Goal: Task Accomplishment & Management: Use online tool/utility

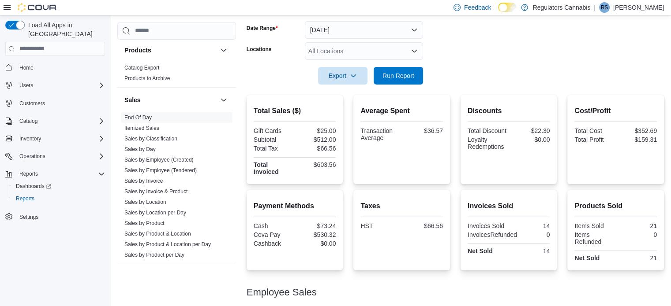
scroll to position [127, 0]
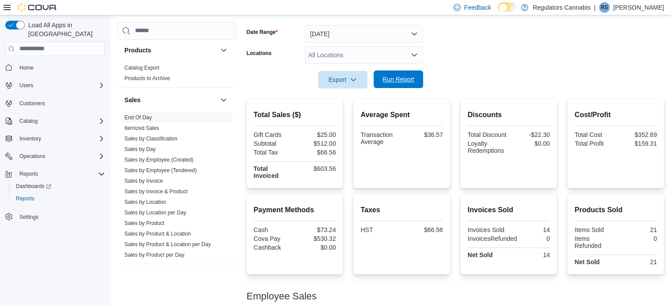
click at [391, 79] on span "Run Report" at bounding box center [398, 79] width 32 height 9
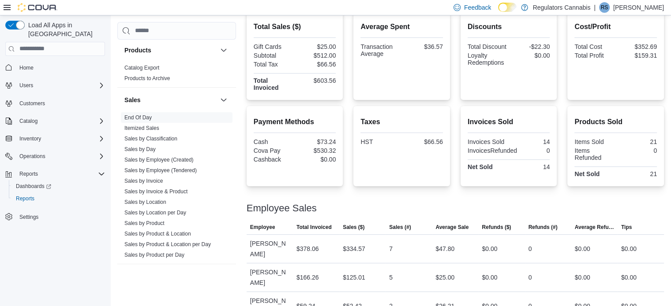
scroll to position [83, 0]
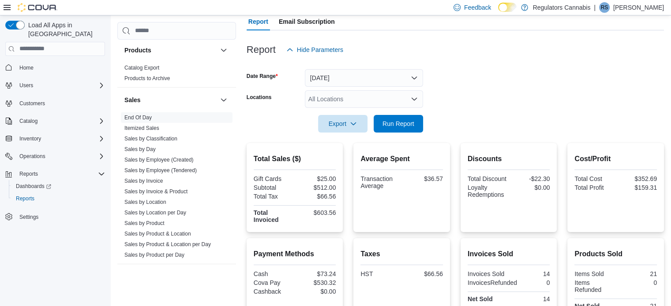
click at [377, 89] on form "Date Range Today Locations All Locations Export Run Report" at bounding box center [454, 96] width 417 height 74
click at [380, 97] on div "All Locations" at bounding box center [364, 99] width 118 height 18
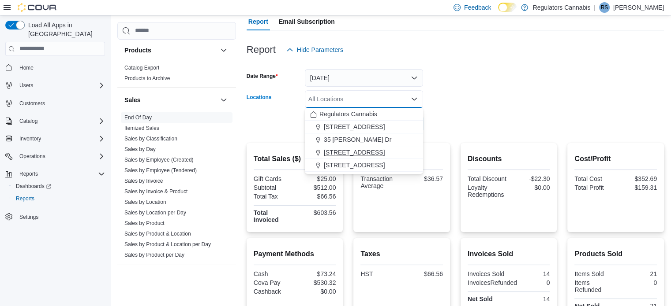
click at [352, 148] on span "650 Division Rd" at bounding box center [354, 152] width 61 height 9
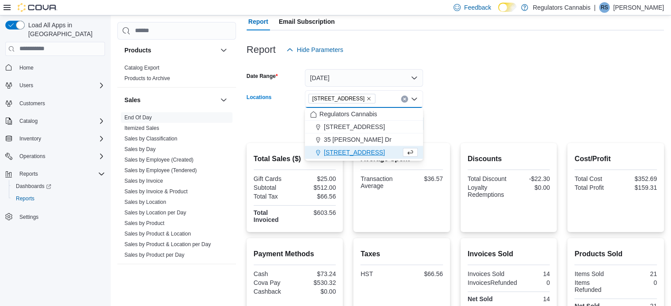
click at [490, 112] on div at bounding box center [454, 111] width 417 height 7
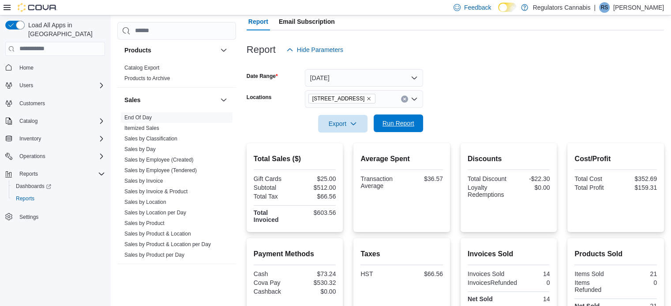
click at [408, 120] on span "Run Report" at bounding box center [398, 123] width 32 height 9
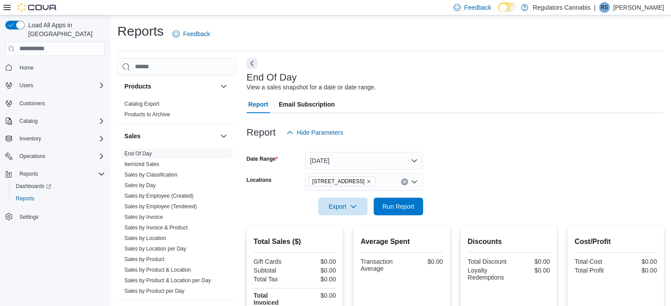
scroll to position [88, 0]
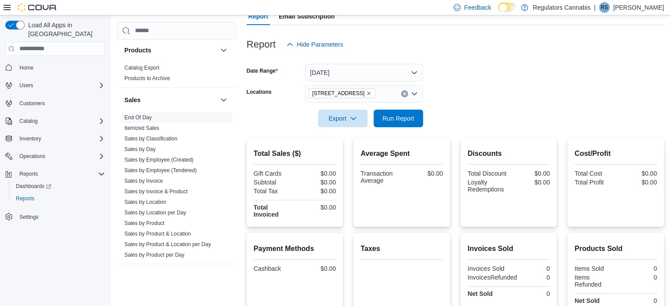
click at [403, 94] on icon "Clear input" at bounding box center [404, 94] width 2 height 2
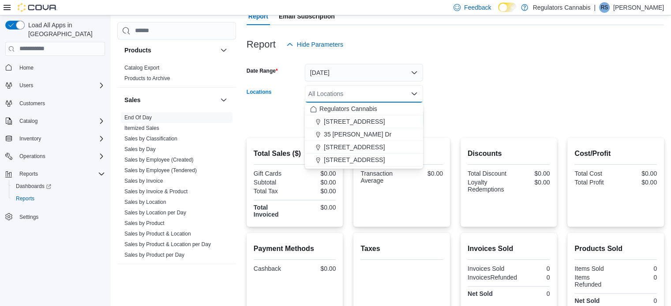
click at [502, 101] on form "Date Range Today Locations All Locations Combo box. Selected. Combo box input. …" at bounding box center [454, 90] width 417 height 74
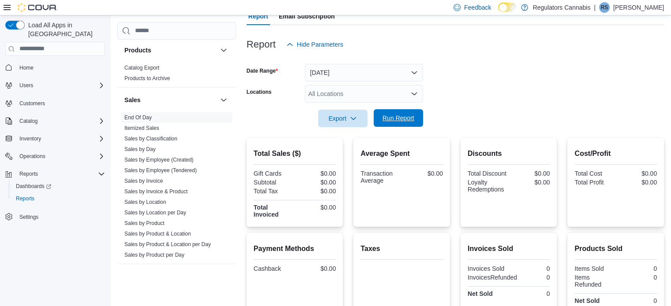
click at [415, 122] on span "Run Report" at bounding box center [398, 118] width 39 height 18
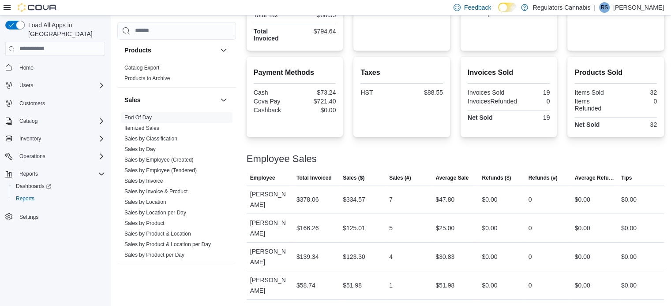
scroll to position [272, 0]
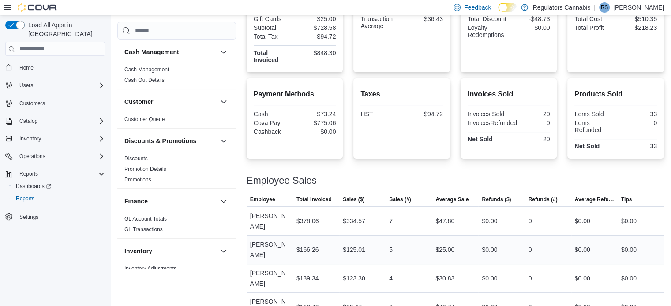
scroll to position [272, 0]
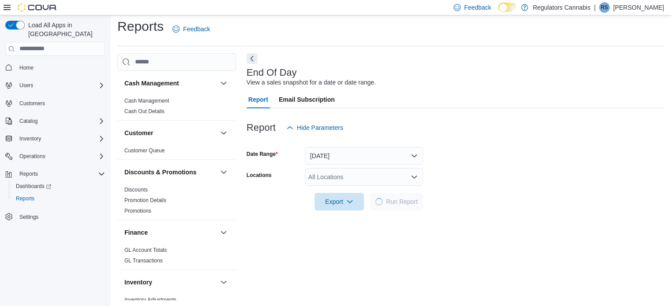
scroll to position [6, 0]
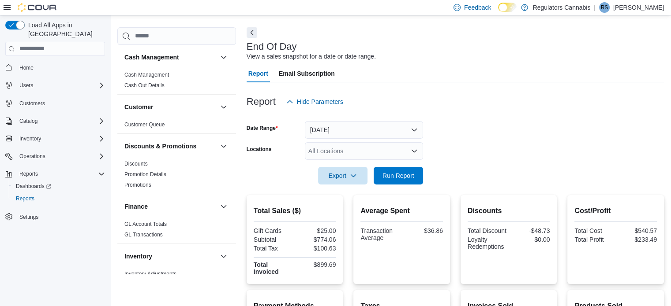
drag, startPoint x: 432, startPoint y: 190, endPoint x: 441, endPoint y: 192, distance: 9.2
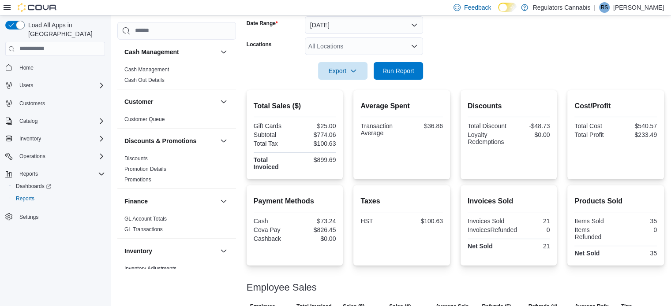
scroll to position [138, 0]
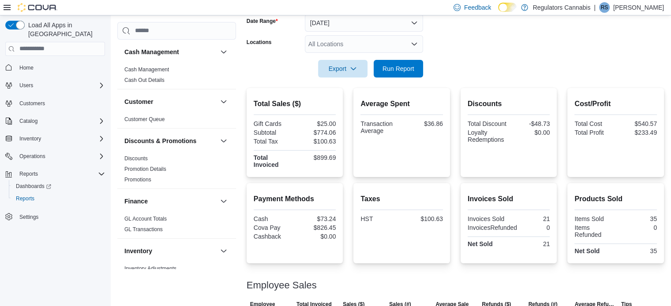
drag, startPoint x: 441, startPoint y: 192, endPoint x: 433, endPoint y: 285, distance: 92.9
click at [433, 285] on div "Employee Sales" at bounding box center [454, 285] width 417 height 11
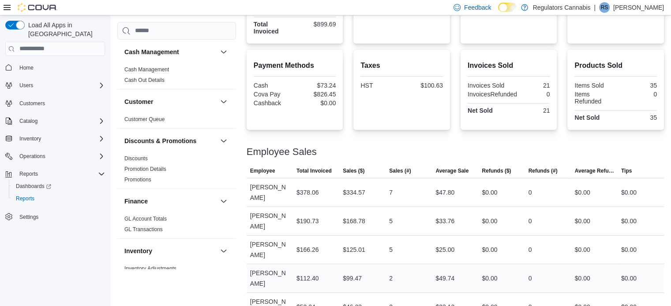
scroll to position [272, 0]
